Goal: Task Accomplishment & Management: Use online tool/utility

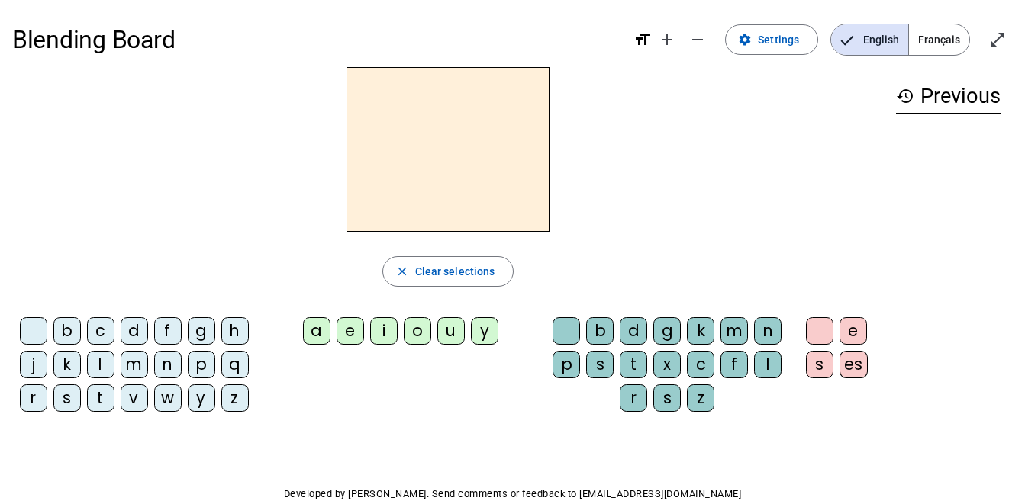
click at [736, 328] on div "m" at bounding box center [733, 330] width 27 height 27
click at [315, 332] on div "a" at bounding box center [316, 330] width 27 height 27
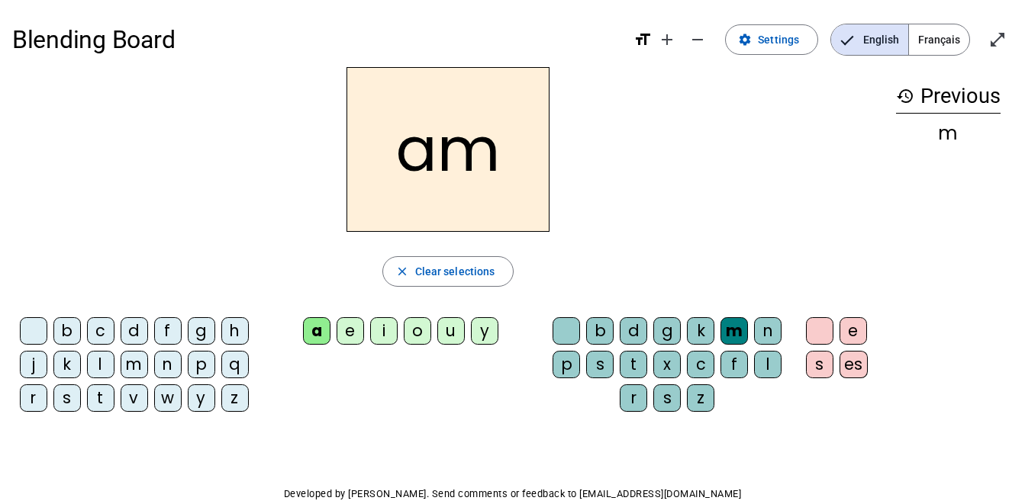
click at [925, 34] on span "Français" at bounding box center [939, 39] width 60 height 31
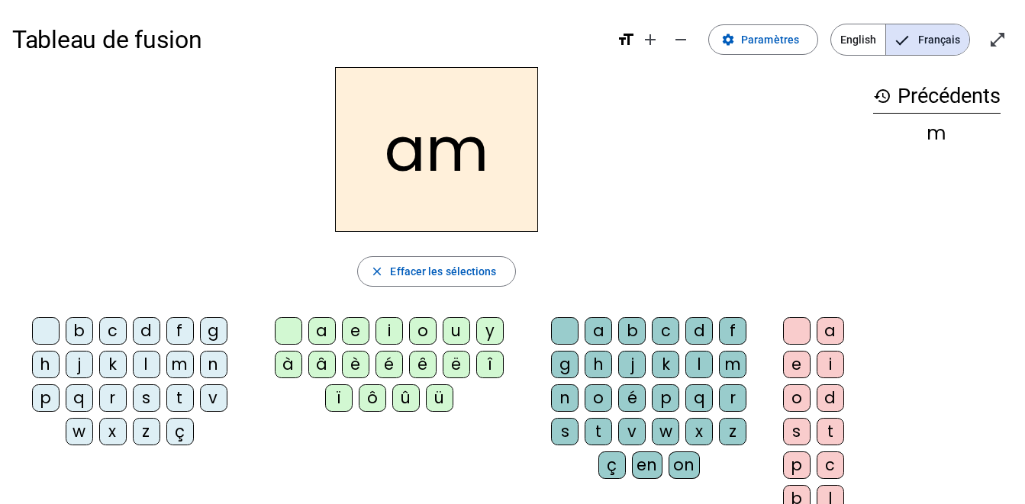
click at [417, 170] on h2 "am" at bounding box center [436, 149] width 203 height 165
click at [392, 146] on h2 "am" at bounding box center [436, 149] width 203 height 165
click at [421, 126] on h2 "am" at bounding box center [436, 149] width 203 height 165
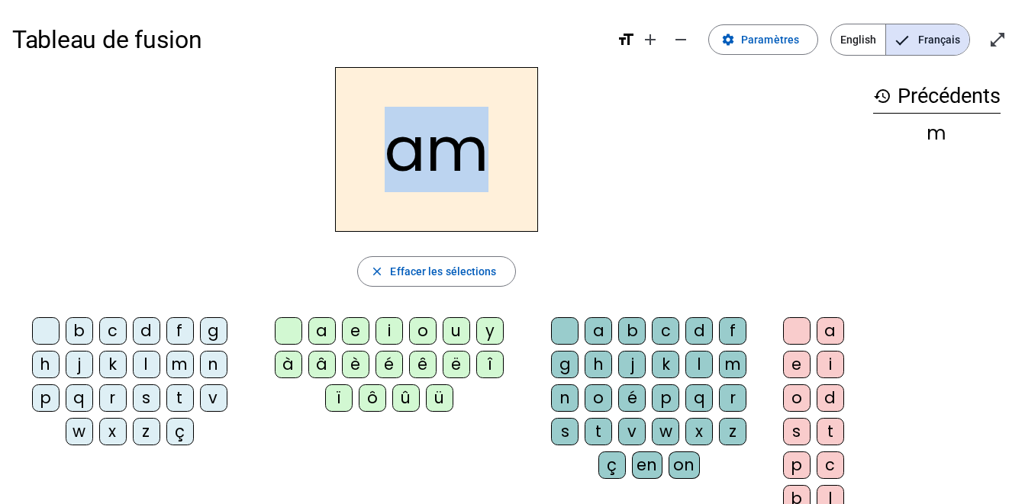
click at [421, 126] on h2 "am" at bounding box center [436, 149] width 203 height 165
click at [768, 40] on span "Paramètres" at bounding box center [770, 40] width 58 height 18
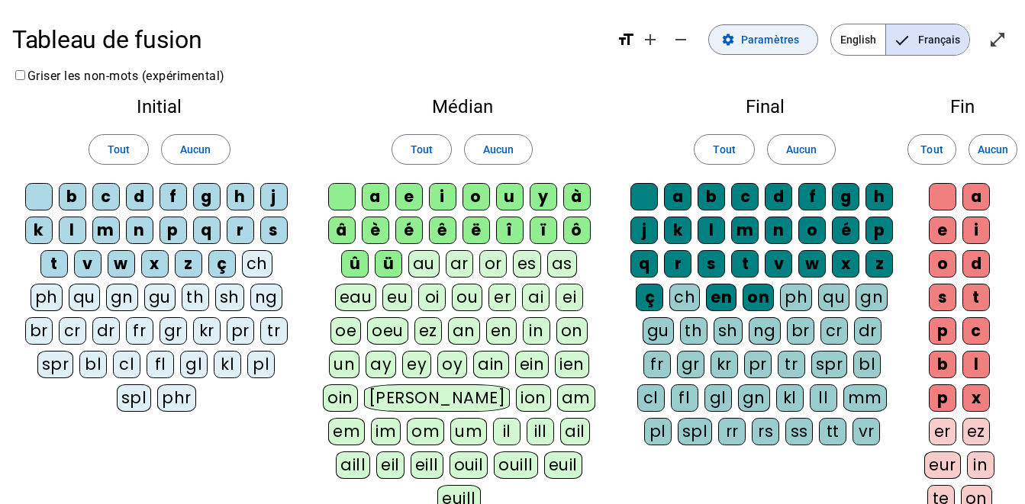
click at [768, 40] on span "Paramètres" at bounding box center [770, 40] width 58 height 18
click at [936, 34] on span "Français" at bounding box center [927, 39] width 83 height 31
click at [703, 25] on div "Tableau de fusion format_size add remove settings Paramètres English Français o…" at bounding box center [512, 39] width 1000 height 55
click at [682, 34] on mat-icon "remove" at bounding box center [680, 40] width 18 height 18
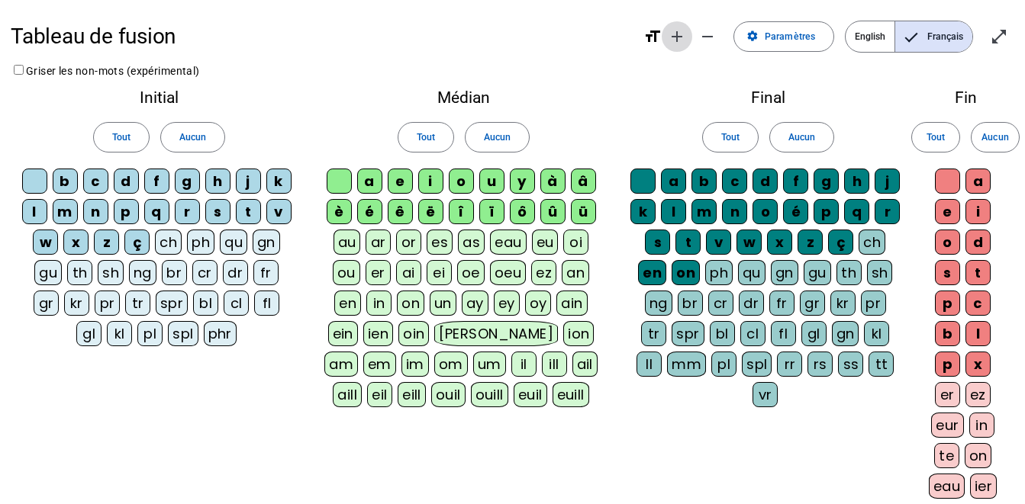
click at [659, 35] on span "Augmenter la taille de la police" at bounding box center [676, 36] width 37 height 37
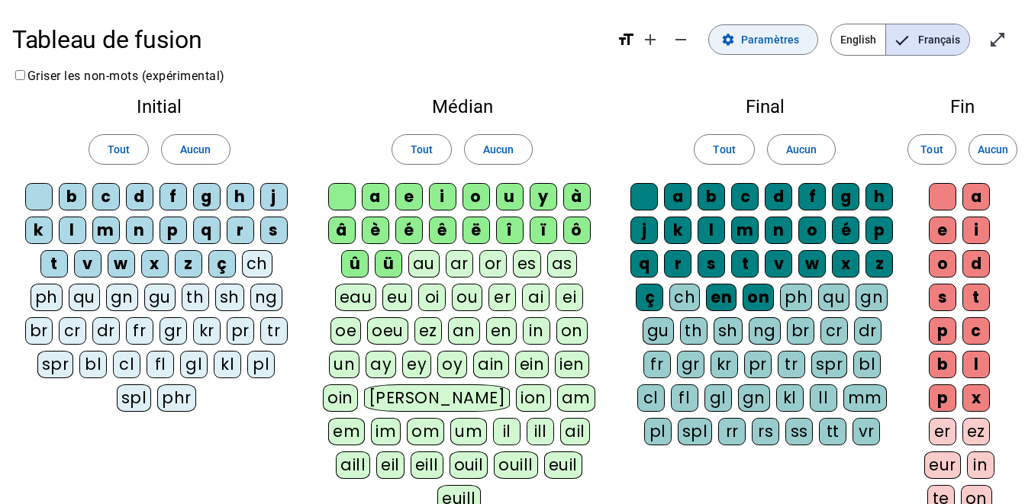
click at [749, 37] on span "Paramètres" at bounding box center [770, 40] width 58 height 18
click at [994, 37] on mat-icon "open_in_full" at bounding box center [997, 40] width 18 height 18
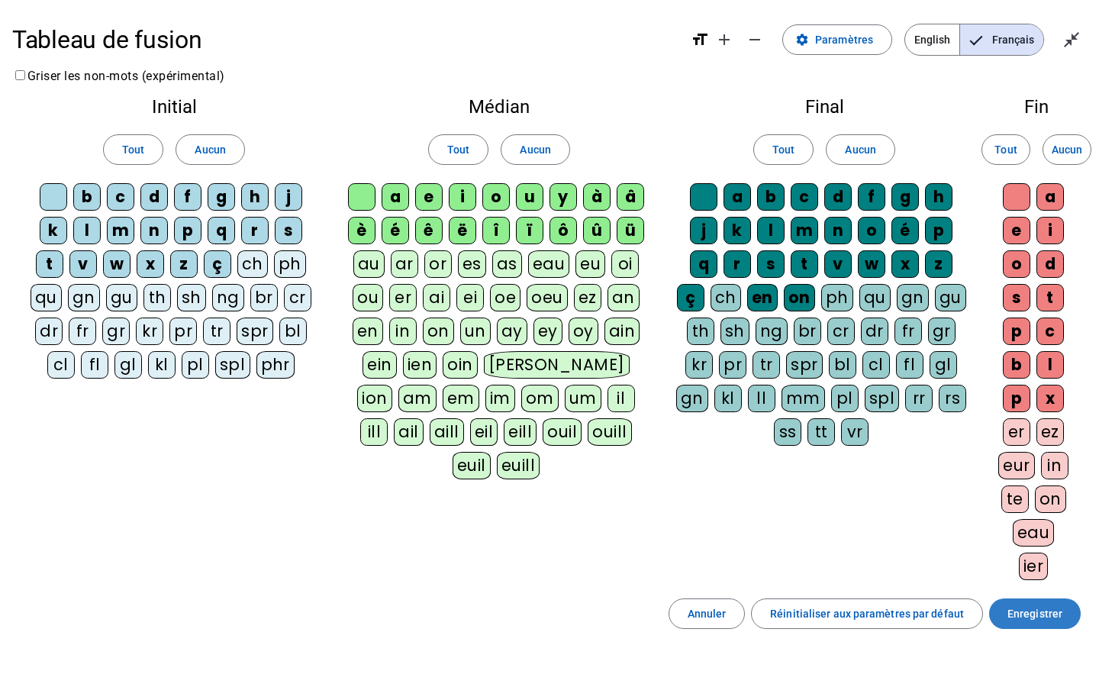
click at [1024, 504] on span "Enregistrer" at bounding box center [1034, 613] width 55 height 18
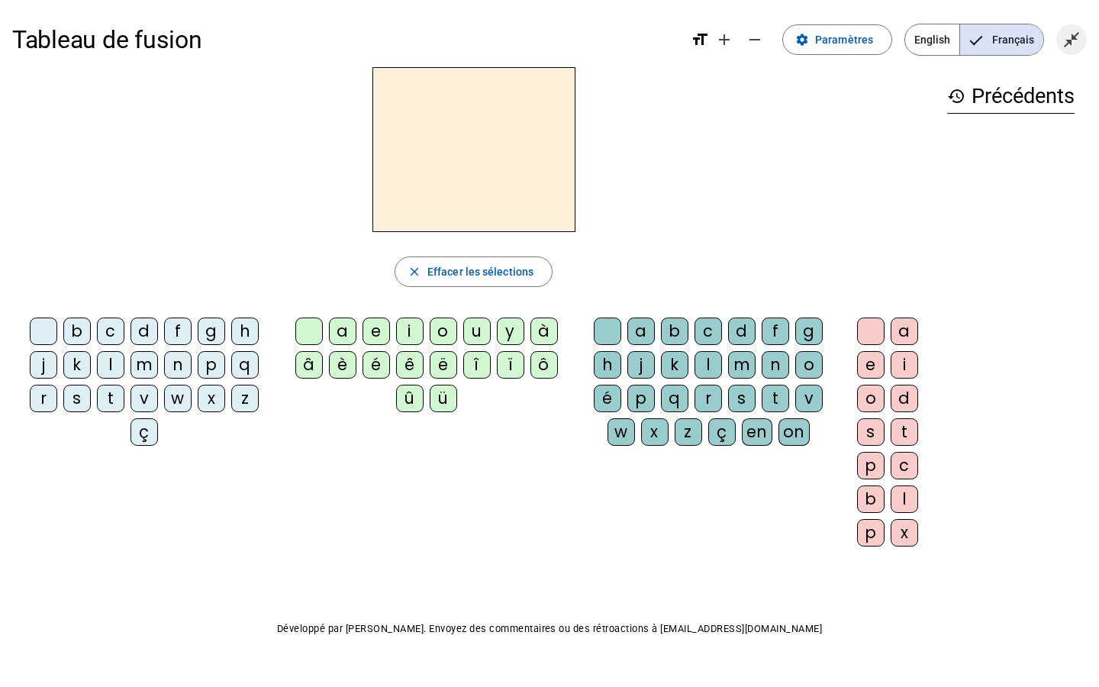
click at [1024, 44] on span "Quitter le plein écran" at bounding box center [1071, 39] width 37 height 37
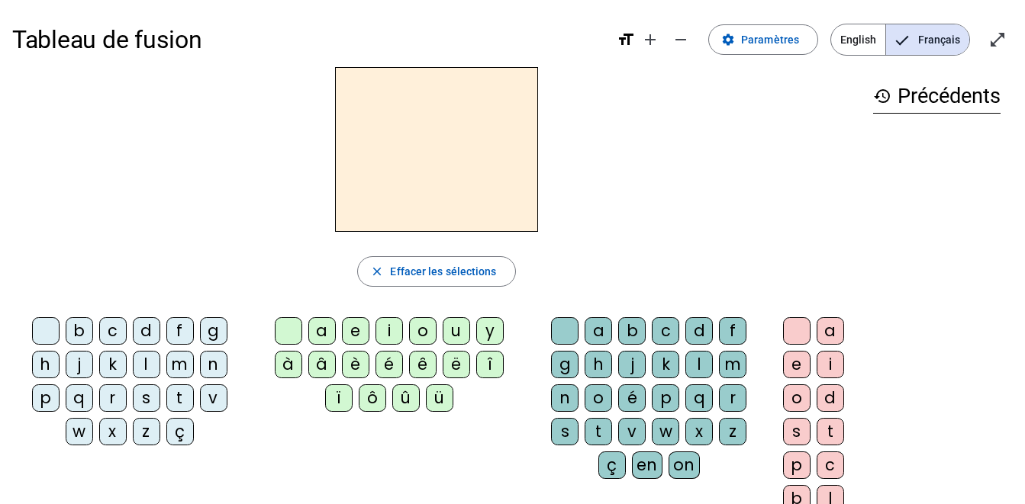
click at [741, 365] on div "m" at bounding box center [732, 364] width 27 height 27
click at [330, 330] on div "a" at bounding box center [321, 330] width 27 height 27
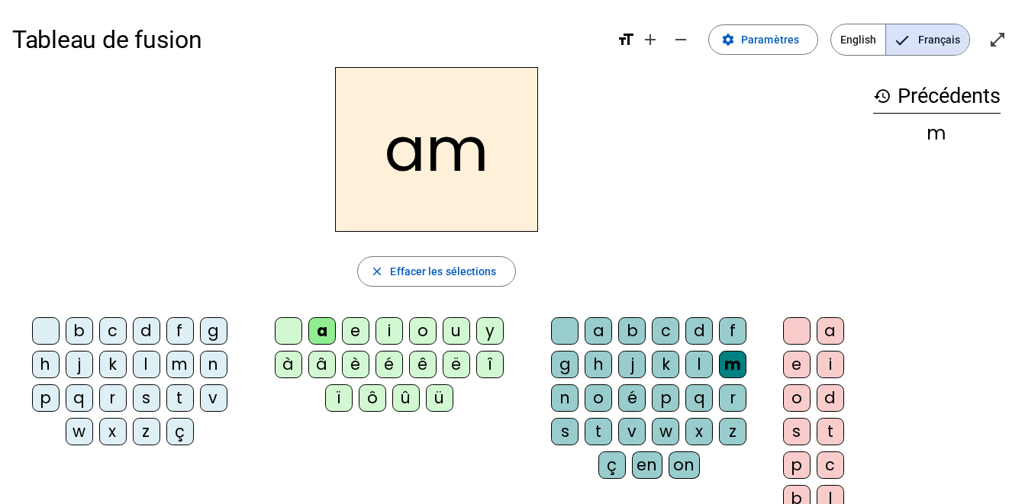
click at [478, 140] on h2 "am" at bounding box center [436, 149] width 203 height 165
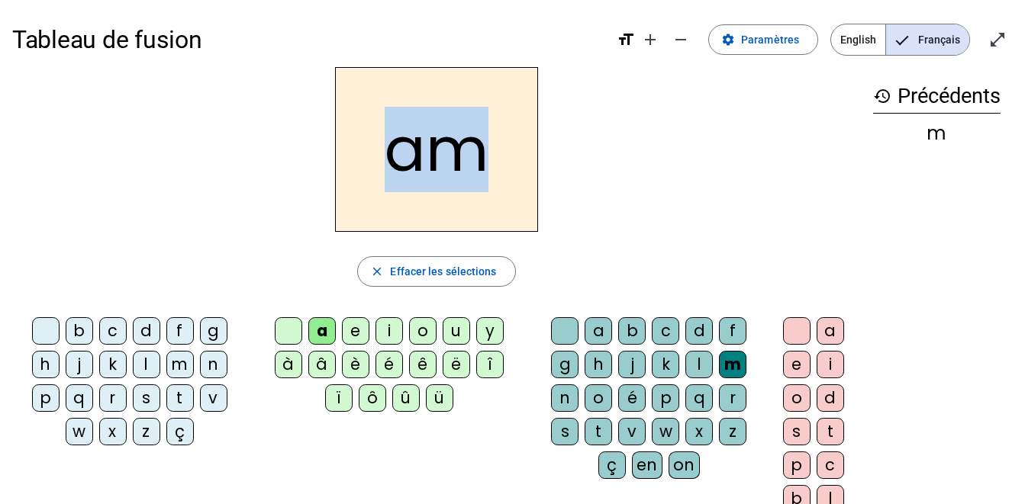
click at [478, 140] on h2 "am" at bounding box center [436, 149] width 203 height 165
